Goal: Transaction & Acquisition: Download file/media

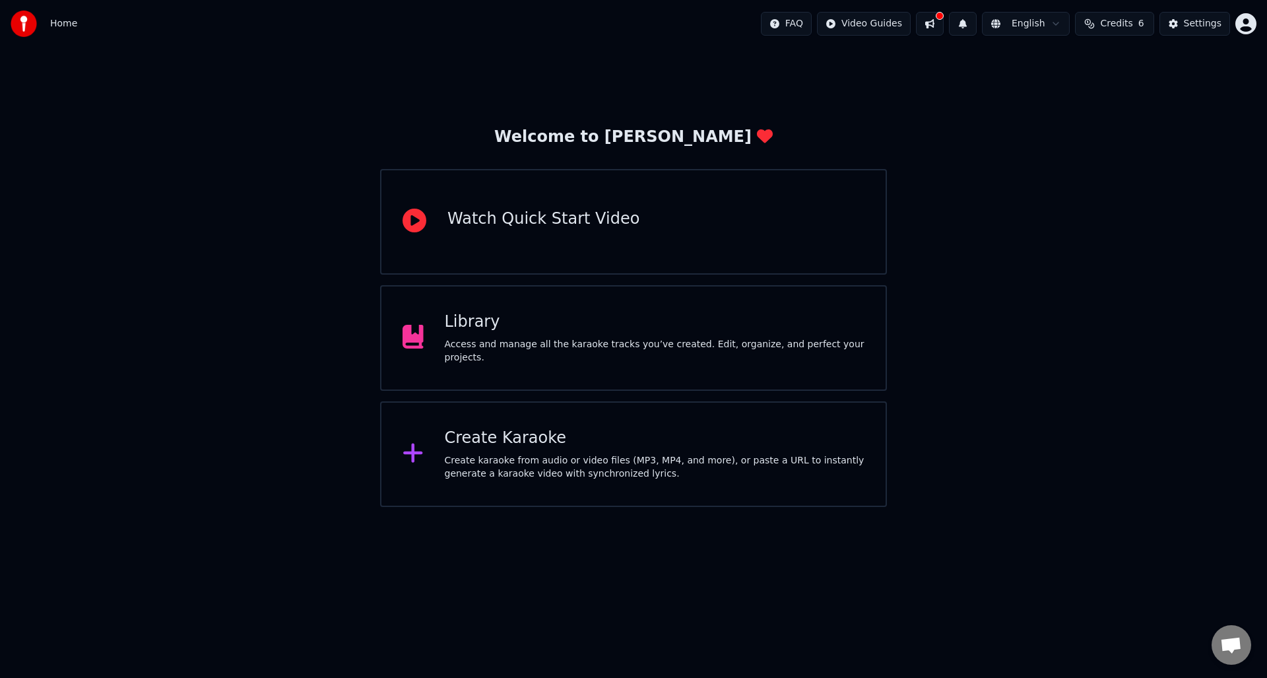
click at [566, 463] on div "Create karaoke from audio or video files (MP3, MP4, and more), or paste a URL t…" at bounding box center [655, 467] width 420 height 26
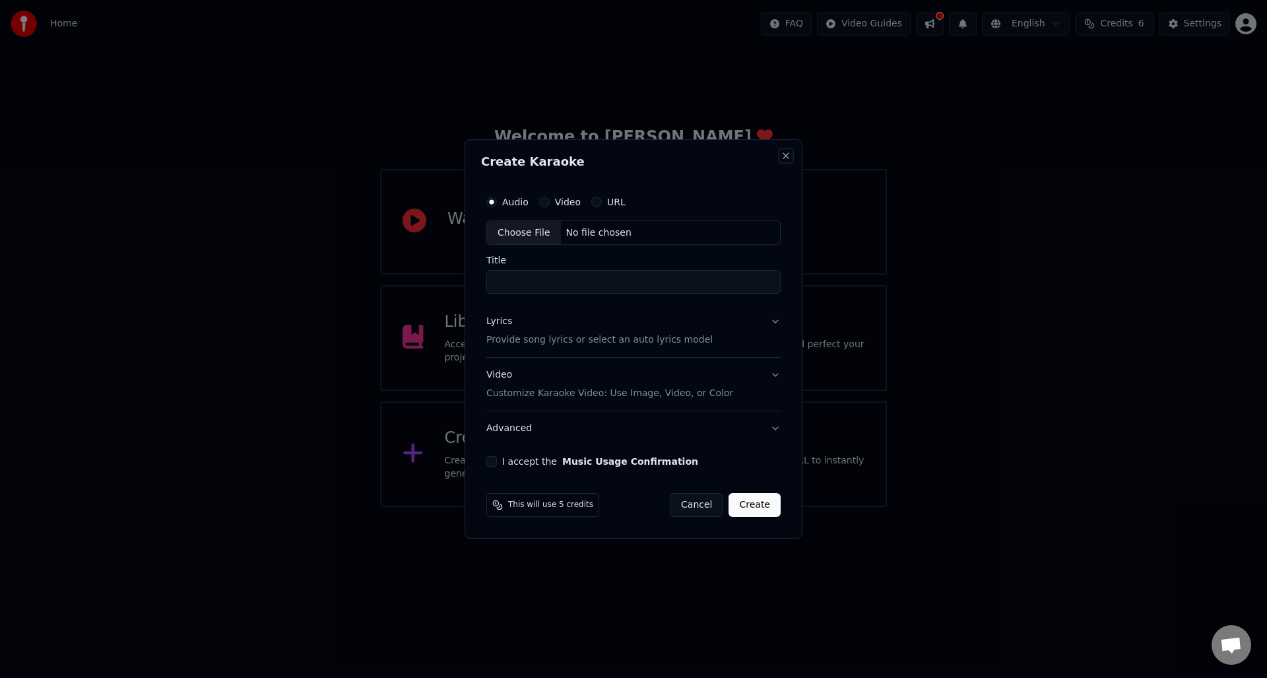
click at [783, 155] on button "Close" at bounding box center [786, 155] width 11 height 11
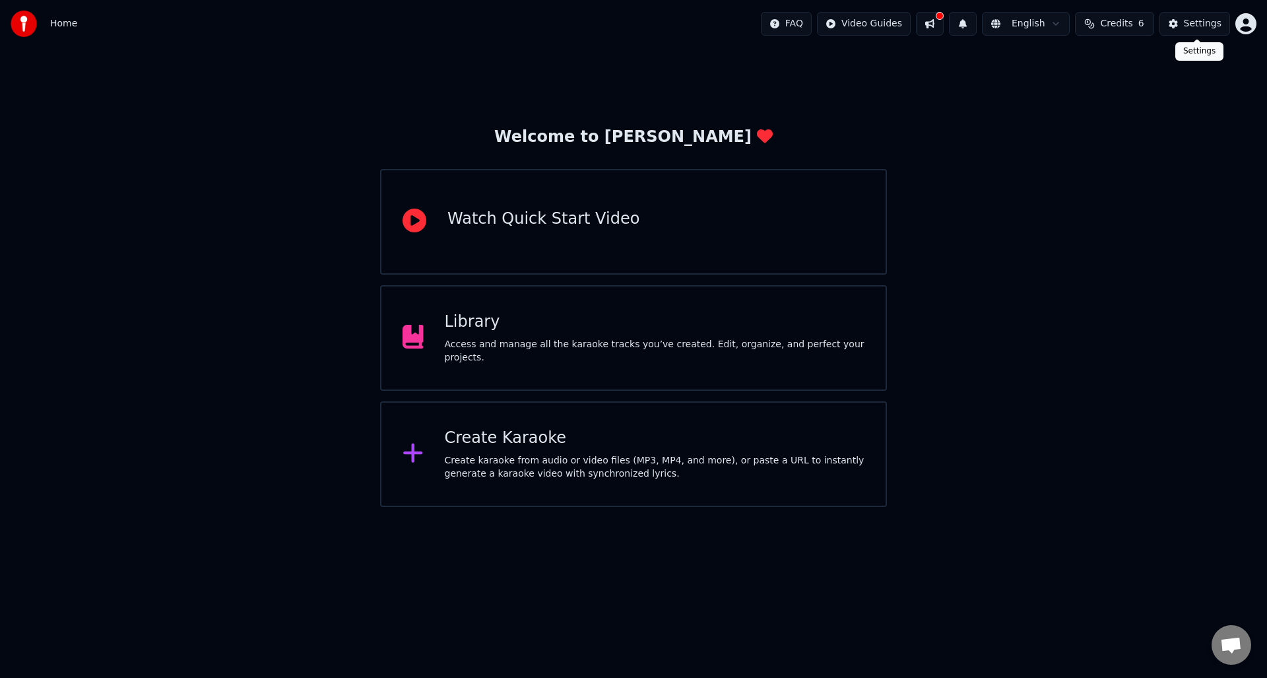
click at [1192, 24] on div "Settings" at bounding box center [1203, 23] width 38 height 13
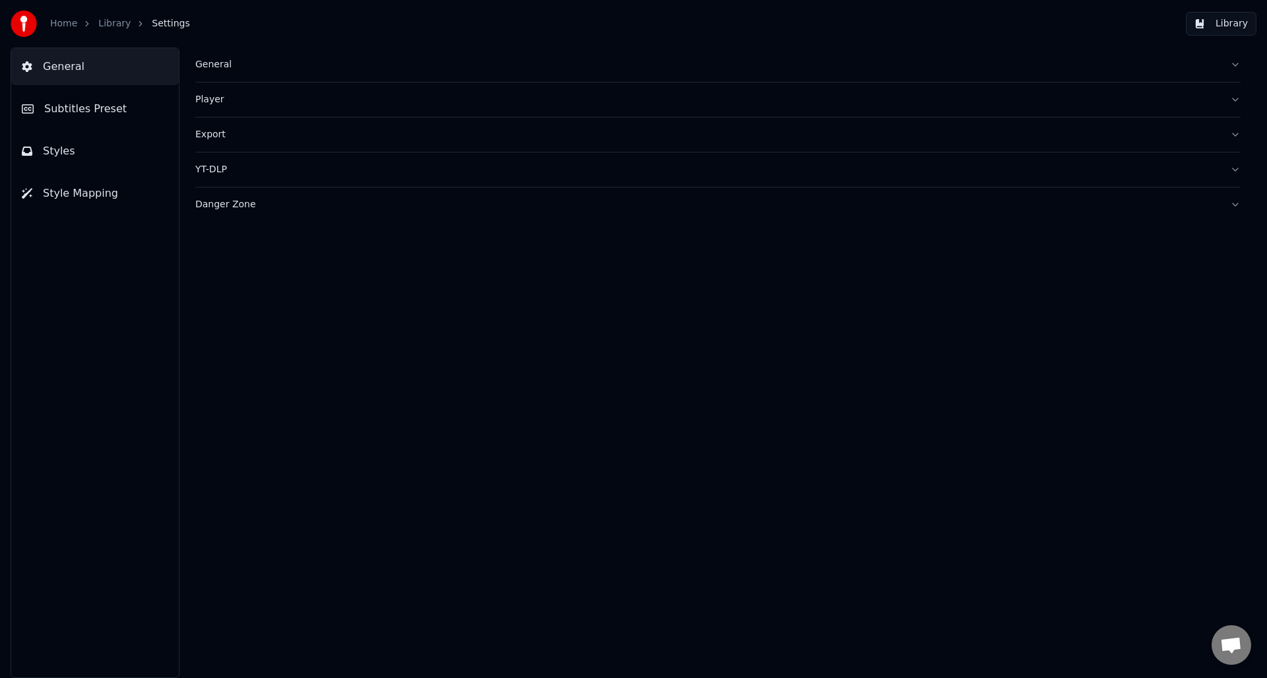
click at [18, 22] on img at bounding box center [24, 24] width 26 height 26
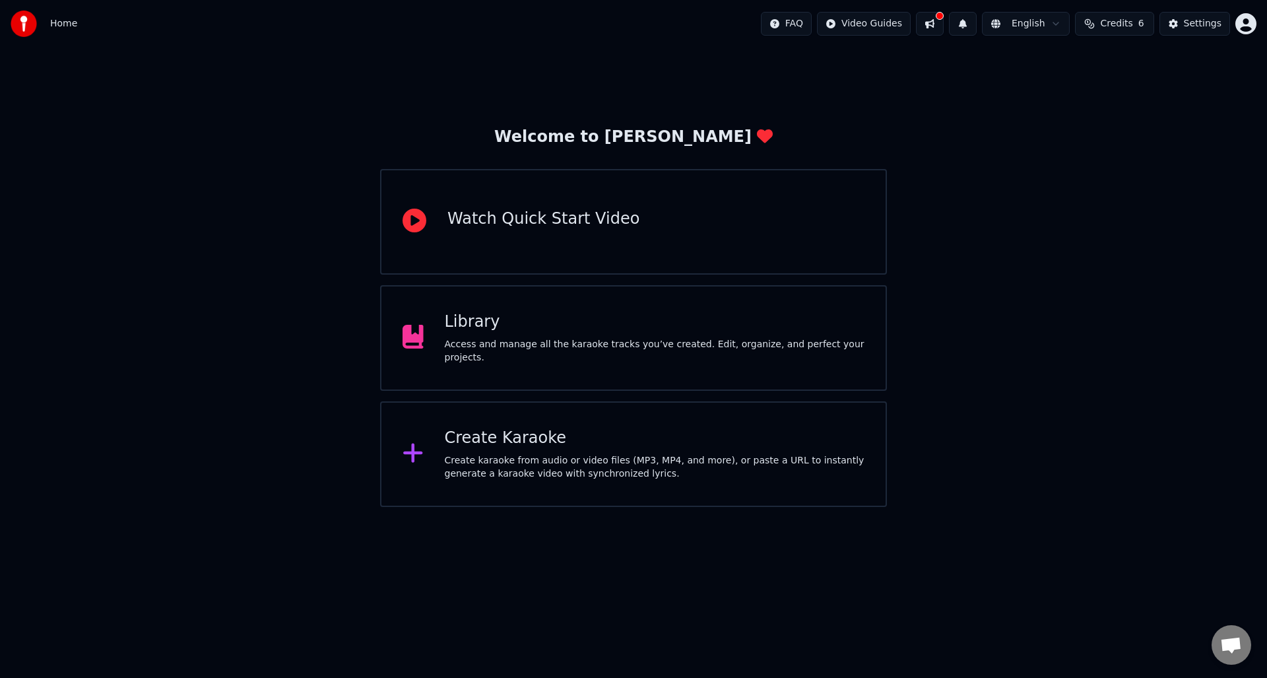
click at [538, 350] on div "Access and manage all the karaoke tracks you’ve created. Edit, organize, and pe…" at bounding box center [655, 351] width 420 height 26
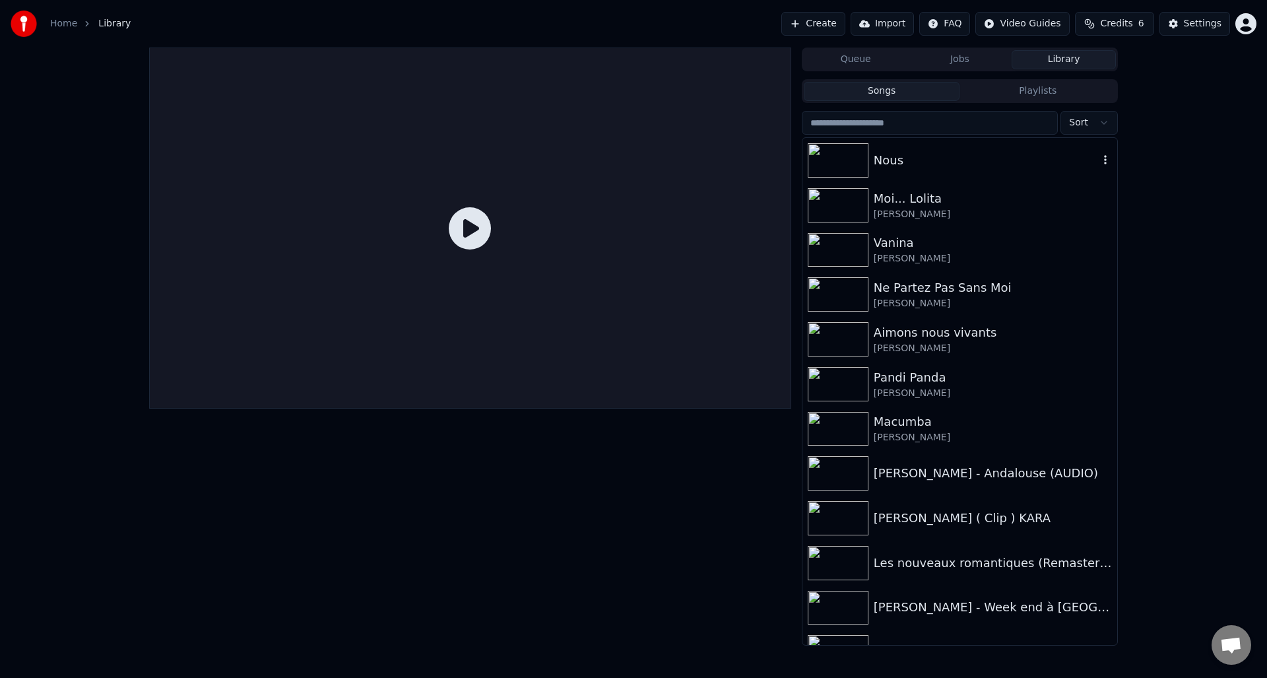
click at [856, 162] on img at bounding box center [838, 160] width 61 height 34
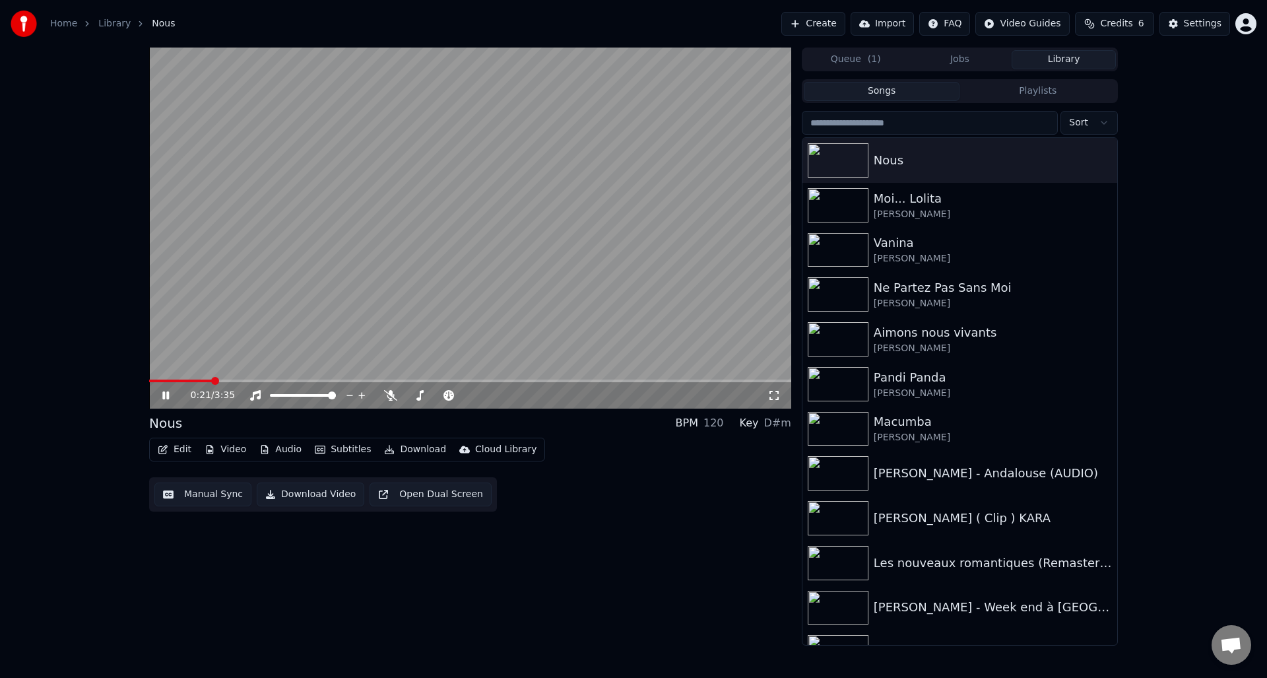
click at [163, 399] on icon at bounding box center [175, 395] width 31 height 11
click at [417, 451] on button "Download" at bounding box center [415, 449] width 73 height 18
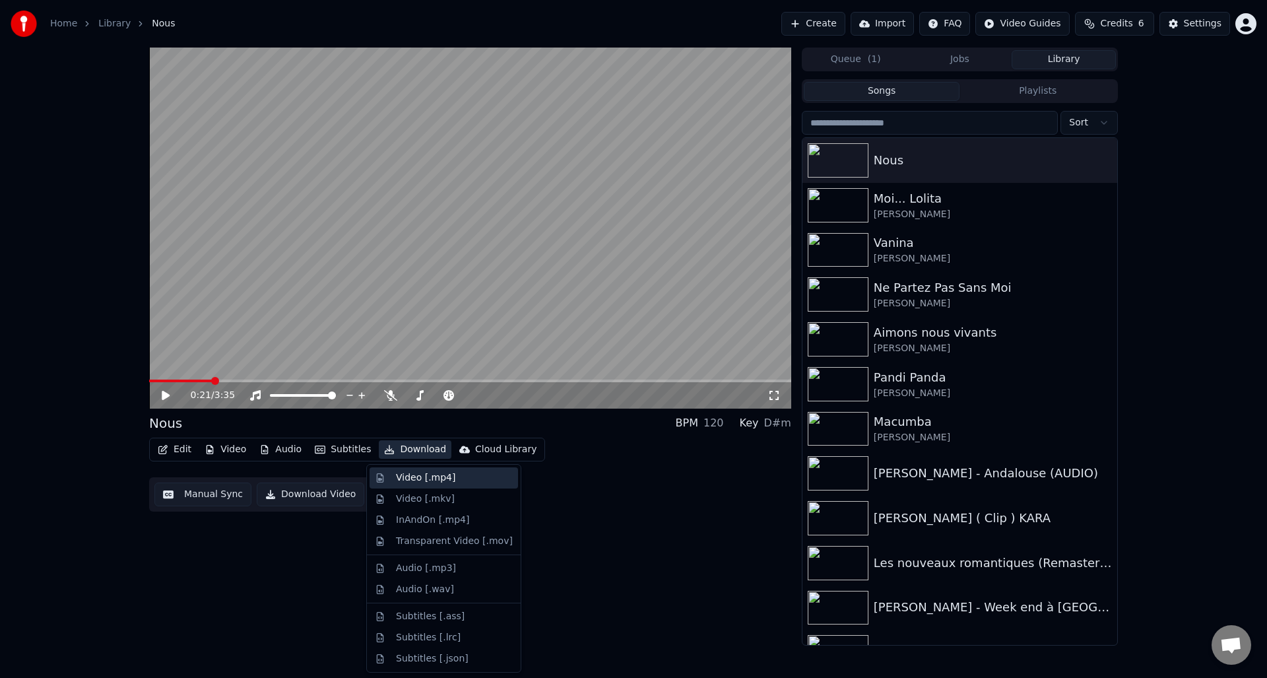
click at [424, 479] on div "Video [.mp4]" at bounding box center [425, 477] width 59 height 13
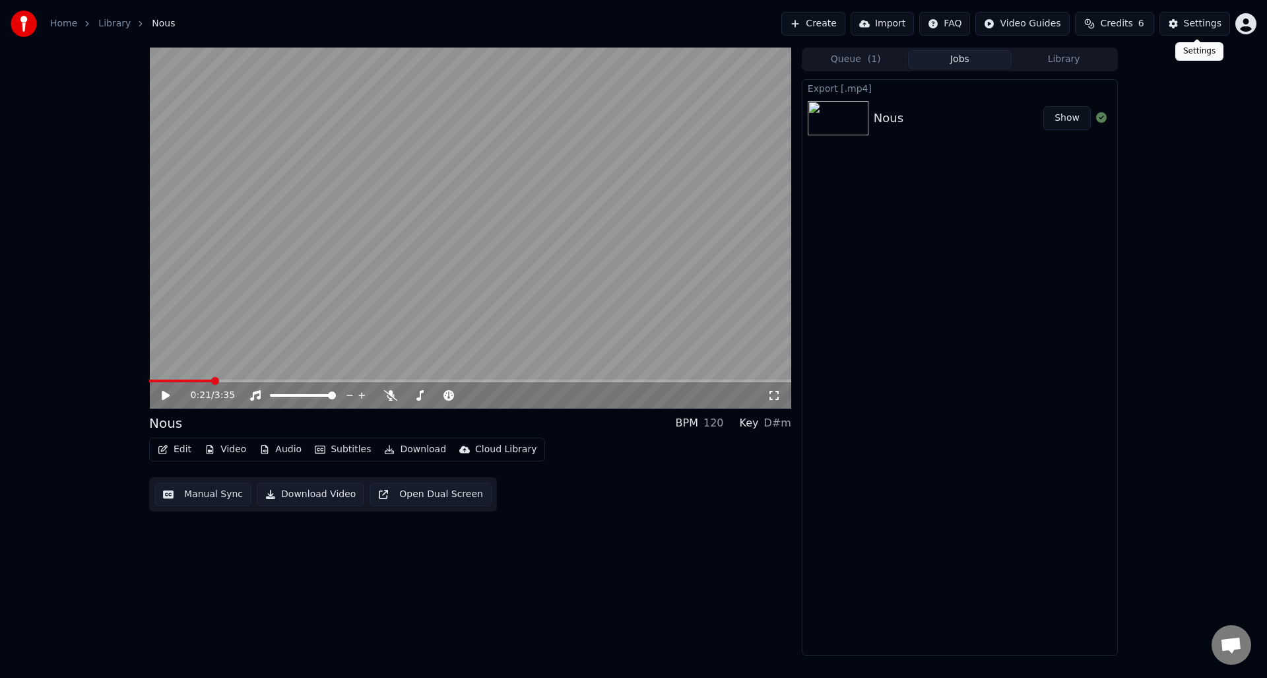
click at [1239, 20] on html "Home Library Nous Create Import FAQ Video Guides Credits 6 Settings 0:21 / 3:35…" at bounding box center [633, 339] width 1267 height 678
click at [1158, 133] on span "Sign Out" at bounding box center [1159, 139] width 40 height 13
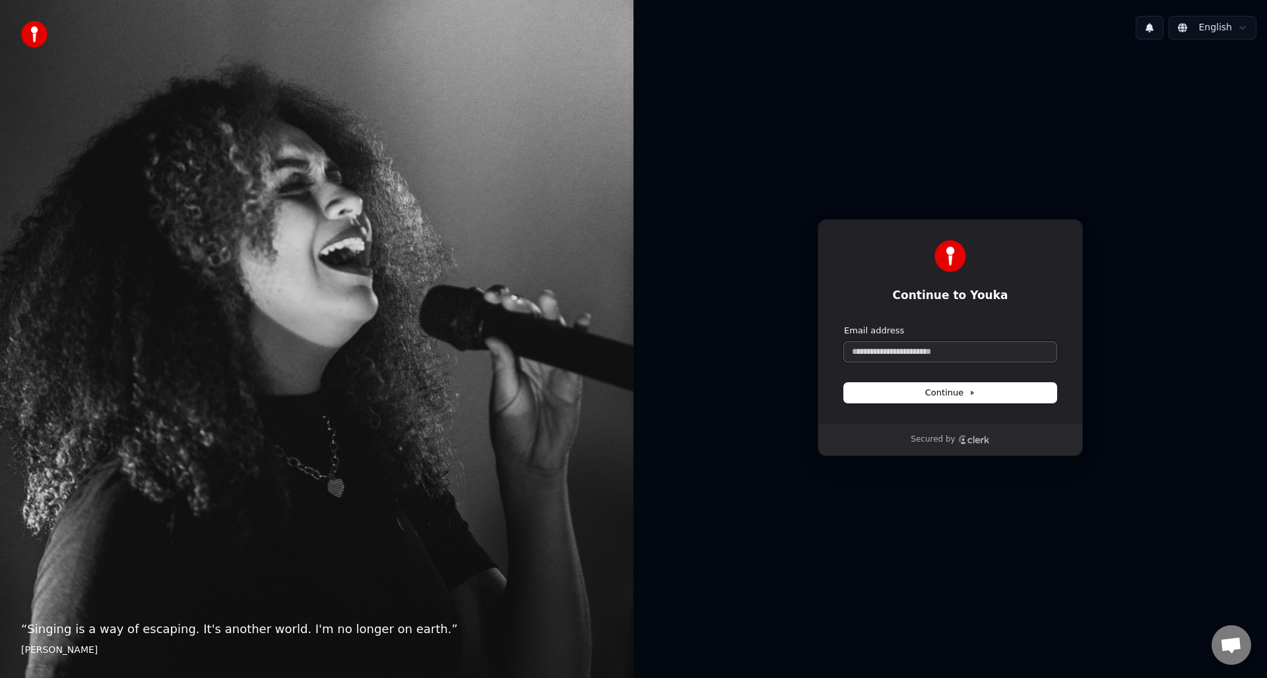
click at [877, 354] on input "Email address" at bounding box center [950, 352] width 213 height 20
click at [844, 325] on button "submit" at bounding box center [844, 325] width 0 height 0
type input "*"
click at [936, 383] on button "Continue" at bounding box center [950, 393] width 213 height 20
type input "**********"
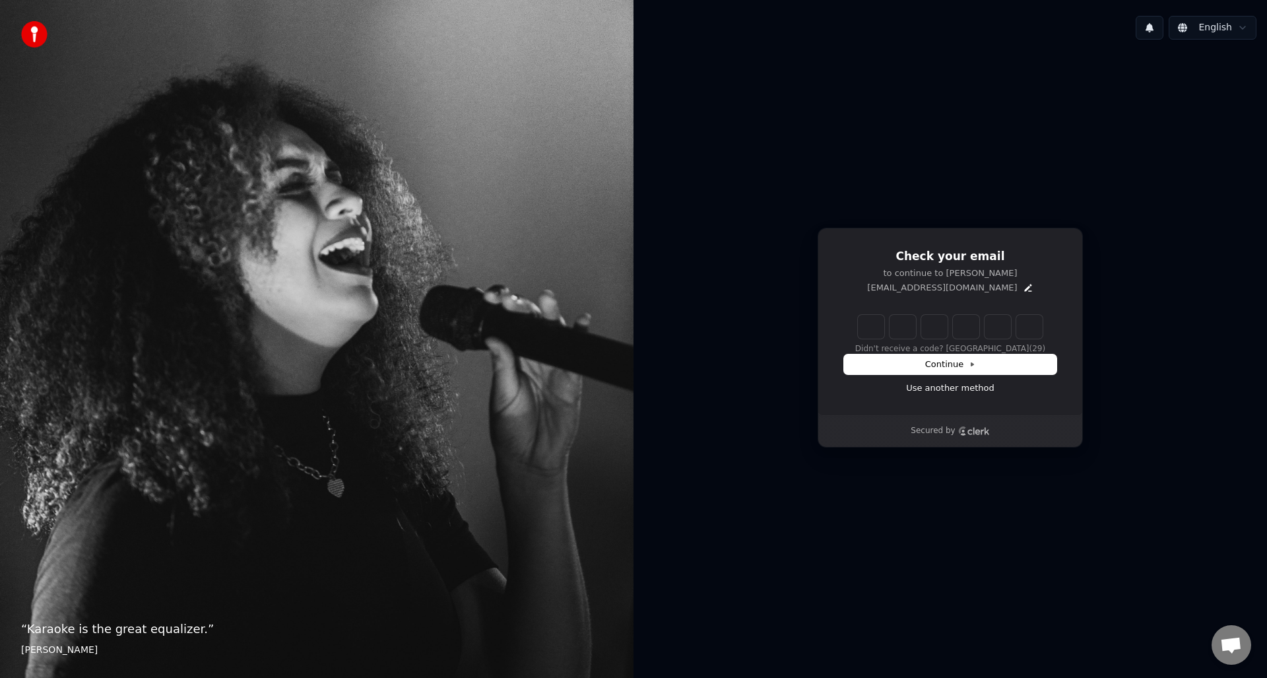
click at [878, 333] on input "Enter verification code" at bounding box center [950, 327] width 185 height 24
type input "******"
